Goal: Find specific page/section: Find specific page/section

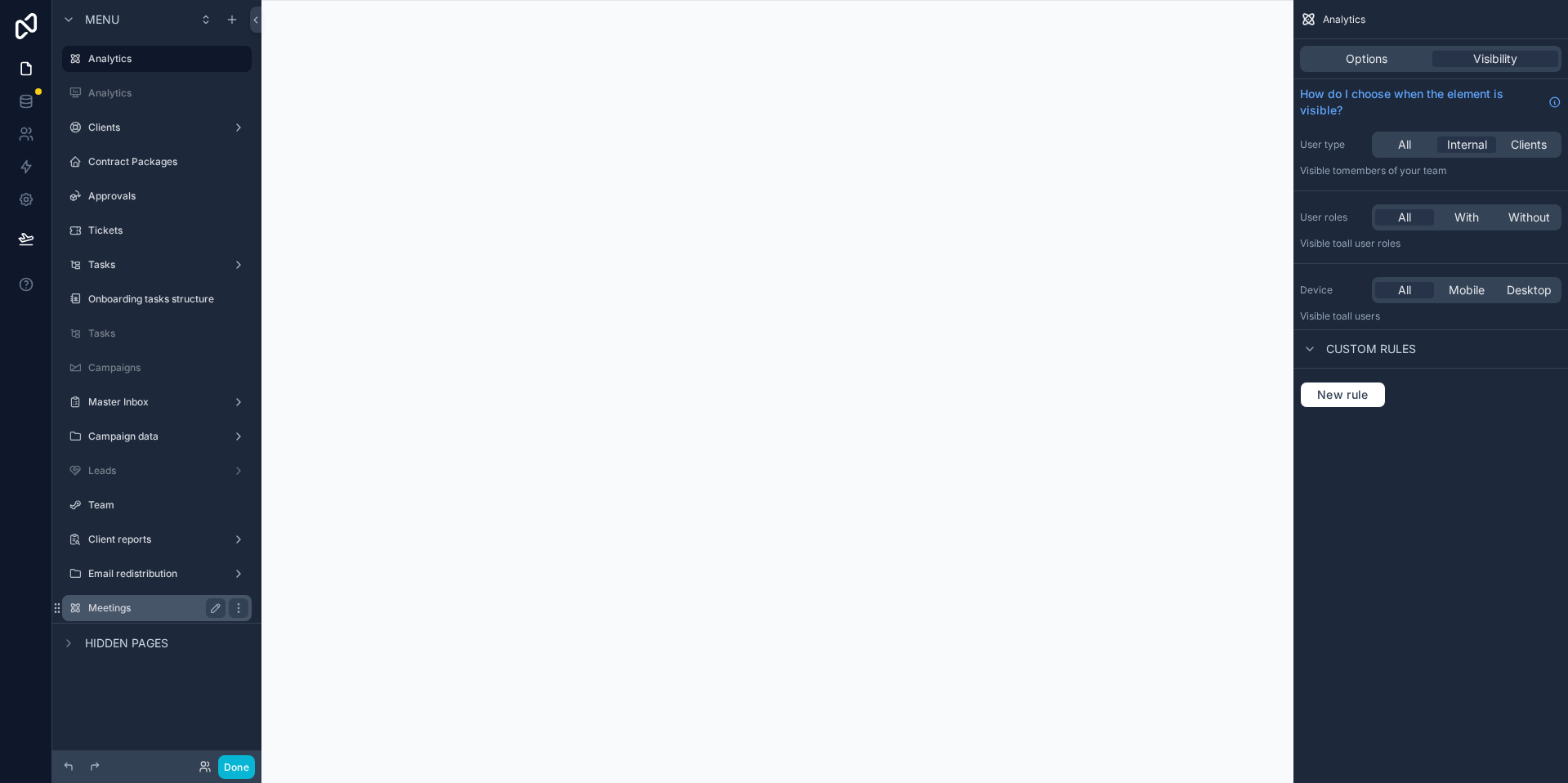
click at [89, 605] on label "Meetings" at bounding box center [154, 607] width 131 height 13
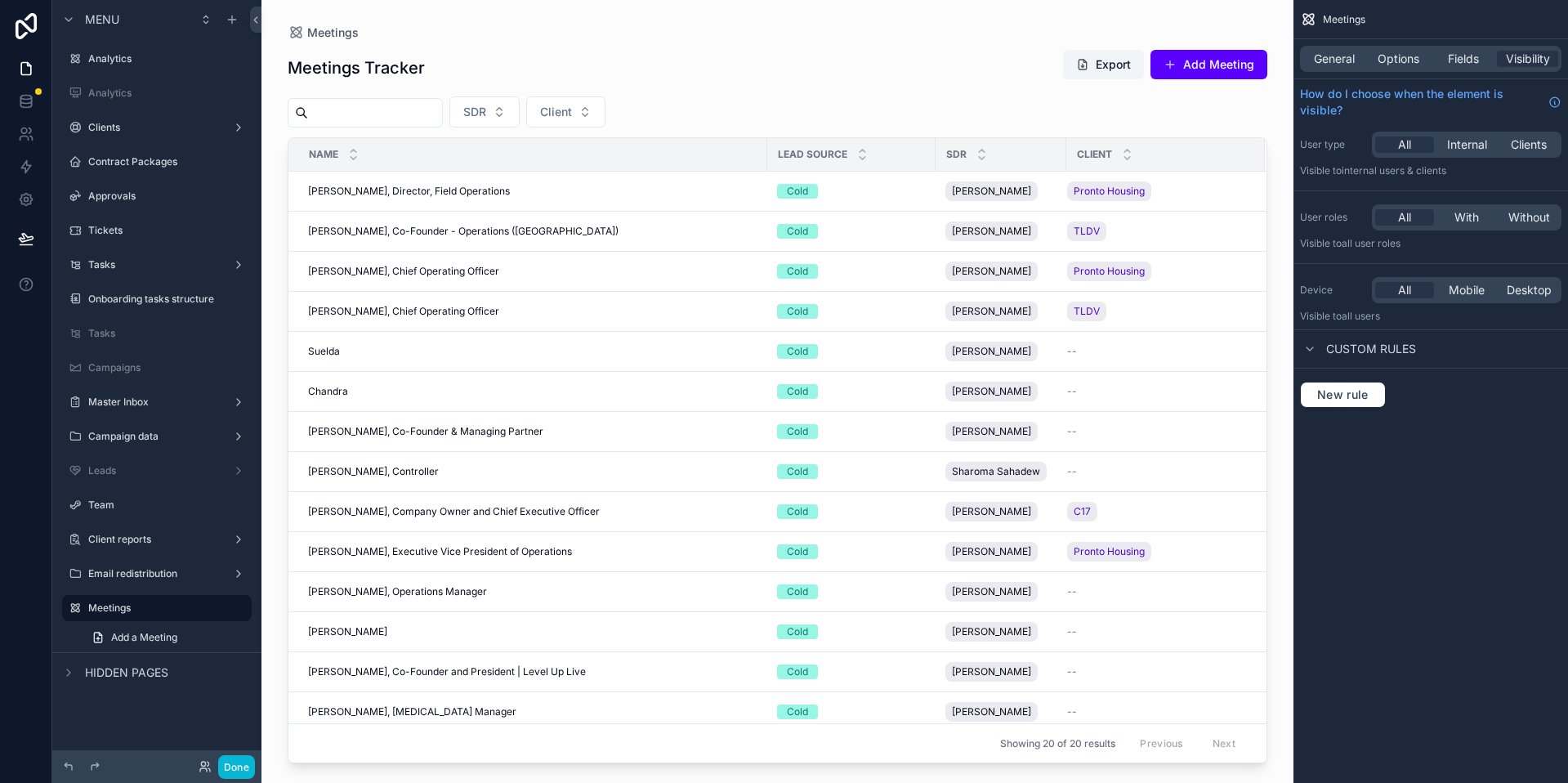
click at [579, 207] on div "scrollable content" at bounding box center [777, 382] width 1032 height 764
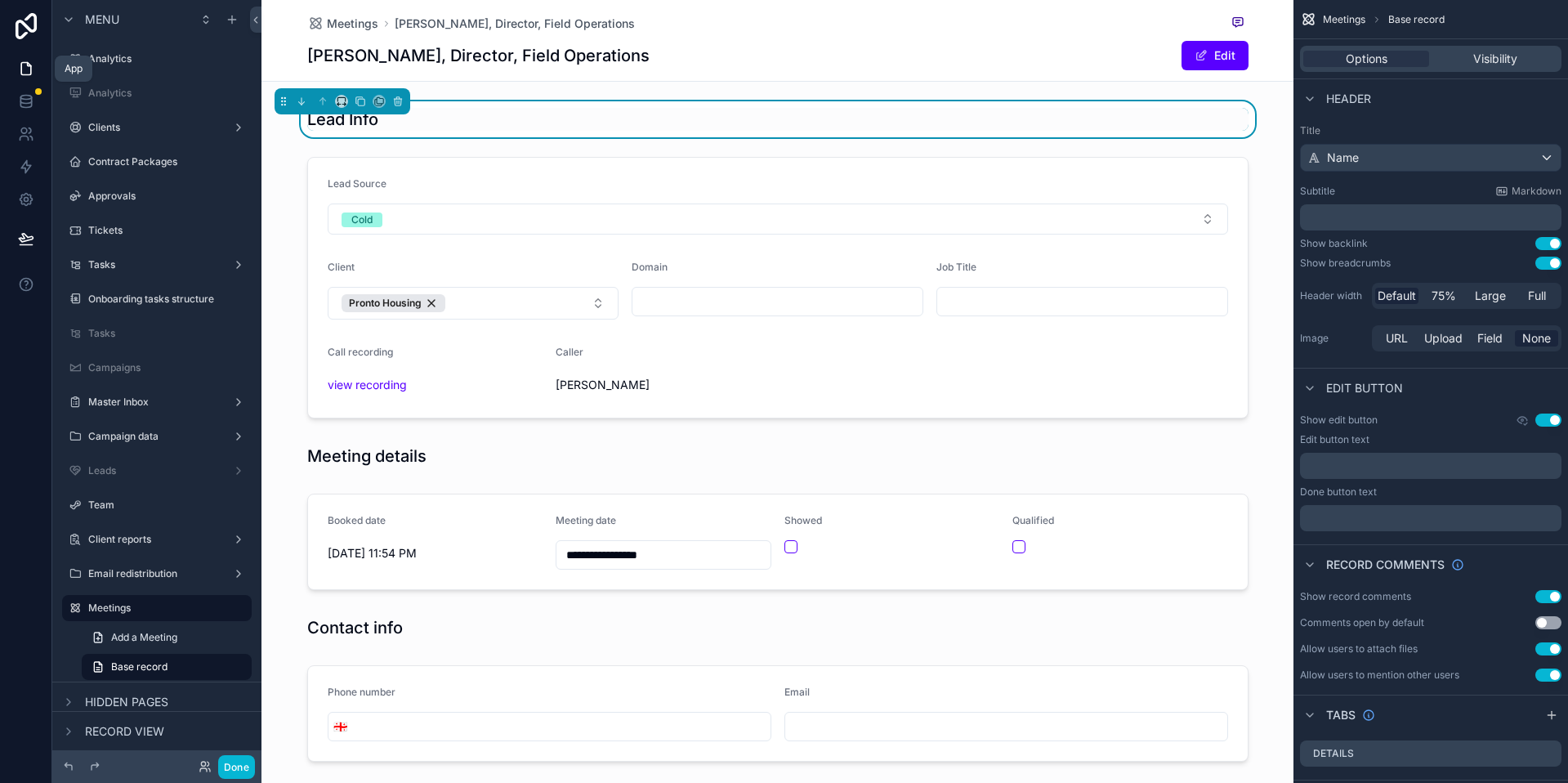
click at [29, 75] on icon at bounding box center [25, 69] width 10 height 12
click at [244, 765] on button "Done" at bounding box center [237, 766] width 37 height 24
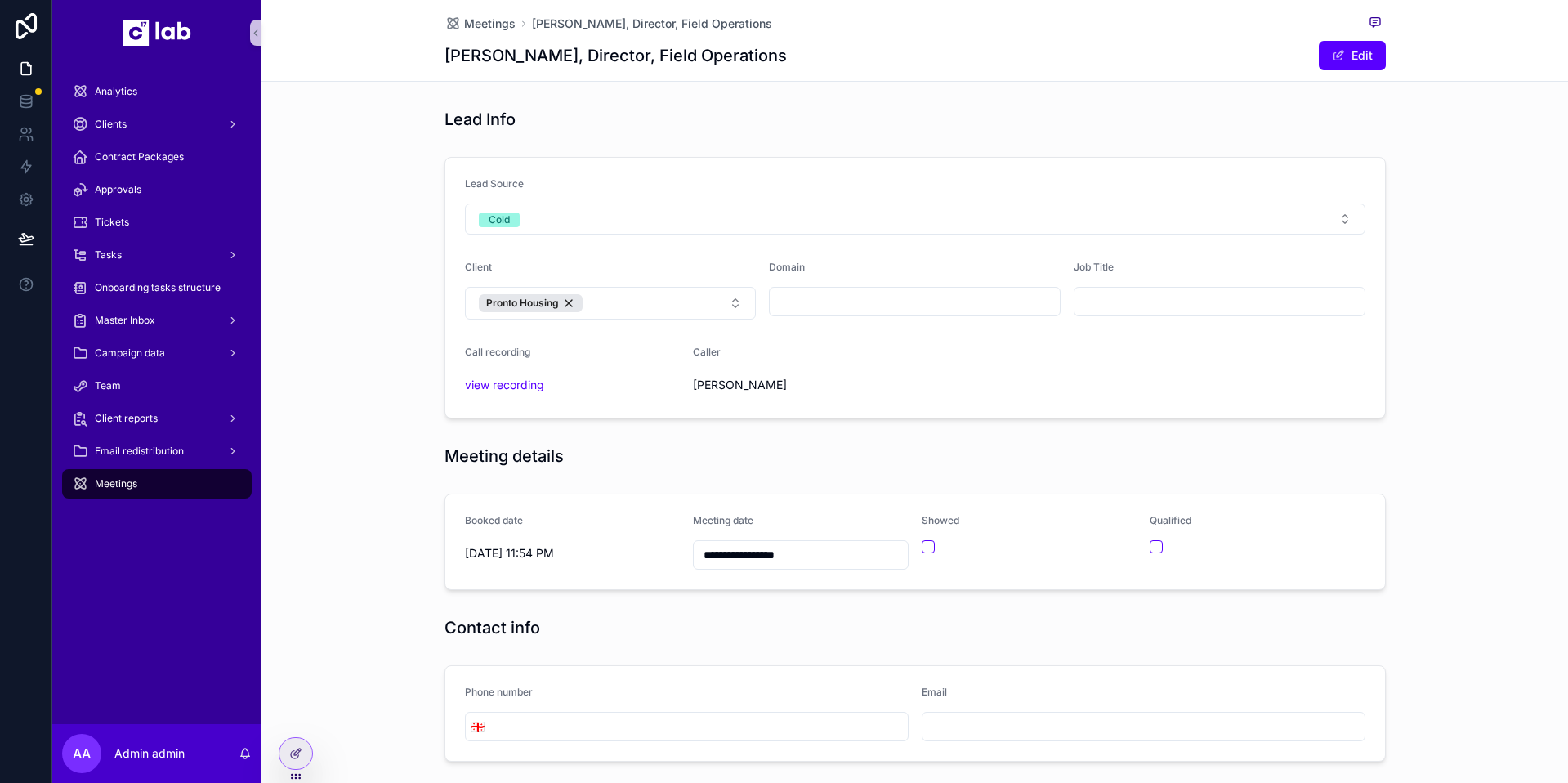
click at [331, 292] on div "Lead Source Cold Client Pronto Housing Domain Job Title Call recording view rec…" at bounding box center [914, 287] width 1307 height 275
